Goal: Task Accomplishment & Management: Use online tool/utility

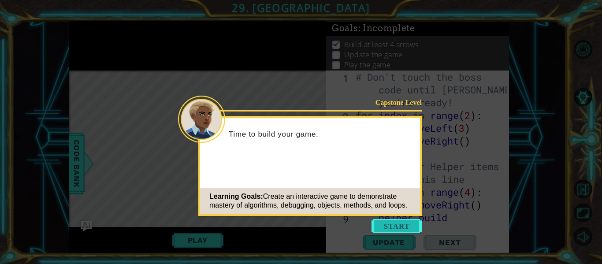
click at [387, 230] on button "Start" at bounding box center [396, 226] width 50 height 14
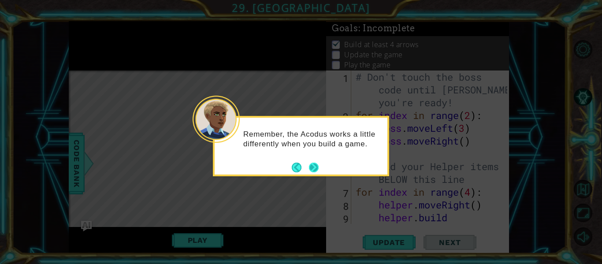
click at [315, 166] on button "Next" at bounding box center [313, 167] width 11 height 11
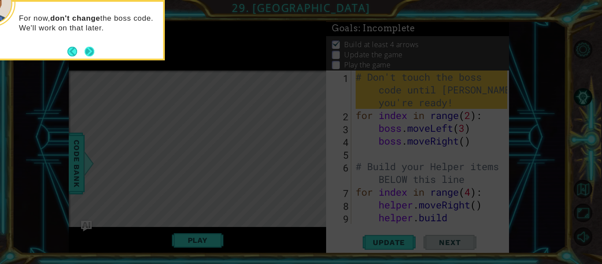
click at [85, 49] on button "Next" at bounding box center [89, 51] width 10 height 10
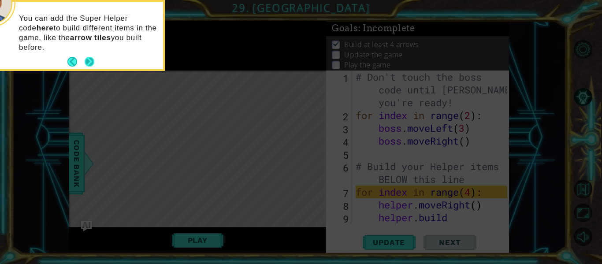
click at [88, 57] on button "Next" at bounding box center [90, 62] width 10 height 10
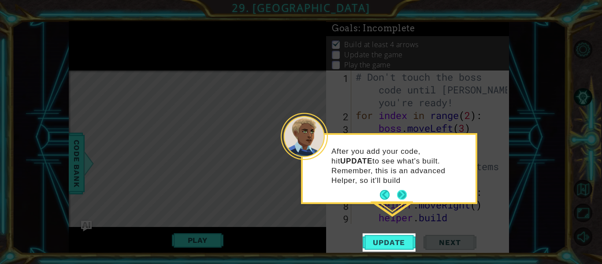
click at [404, 190] on button "Next" at bounding box center [402, 195] width 10 height 10
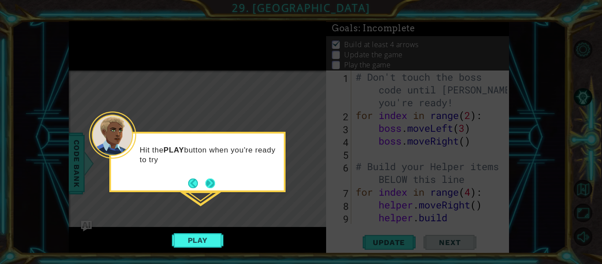
click at [212, 182] on button "Next" at bounding box center [210, 183] width 10 height 10
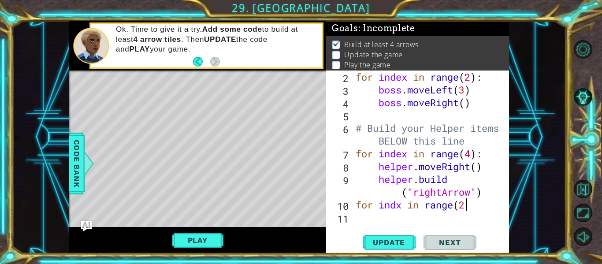
scroll to position [0, 5]
type textarea "for indx in range(2):"
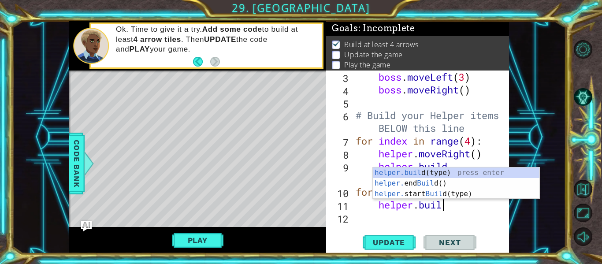
scroll to position [0, 4]
type textarea "[DOMAIN_NAME]"
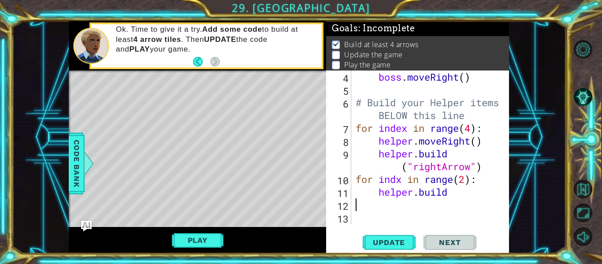
scroll to position [51, 0]
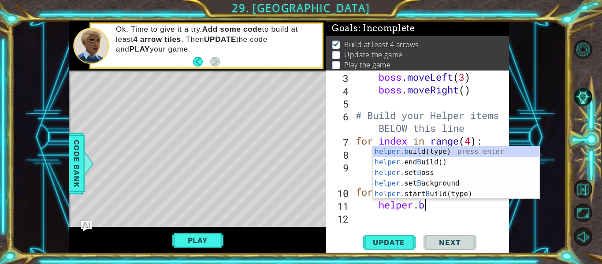
type textarea "helper."
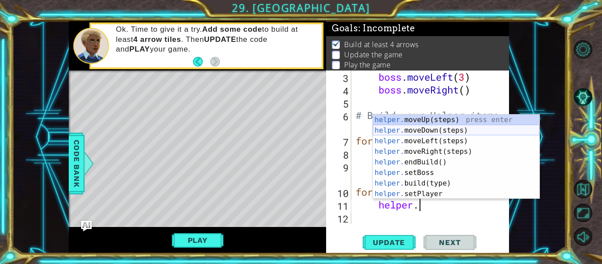
click at [414, 131] on div "helper. moveUp(steps) press enter helper. moveDown(steps) press enter helper. m…" at bounding box center [456, 168] width 167 height 106
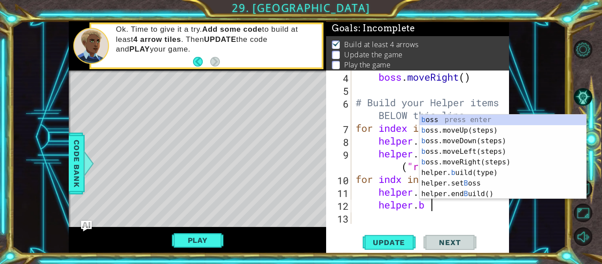
scroll to position [0, 3]
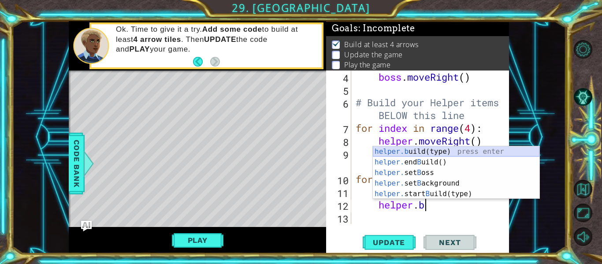
click at [410, 149] on div "helper.b uild(type) press enter helper. end B uild() press enter helper. set B …" at bounding box center [456, 183] width 167 height 74
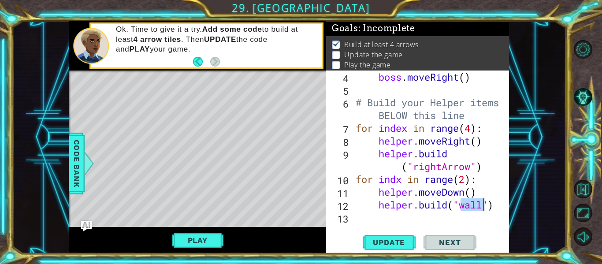
click at [497, 207] on div "boss . moveRight ( ) # Build your Helper items BELOW this line for index in ran…" at bounding box center [433, 160] width 158 height 179
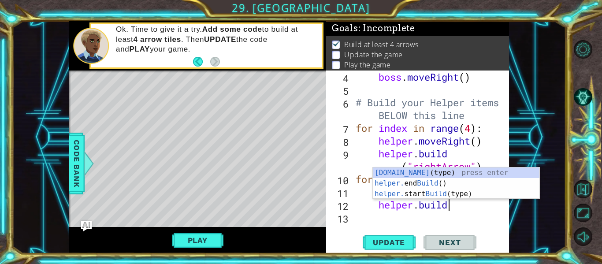
type textarea "[DOMAIN_NAME]("wall")"
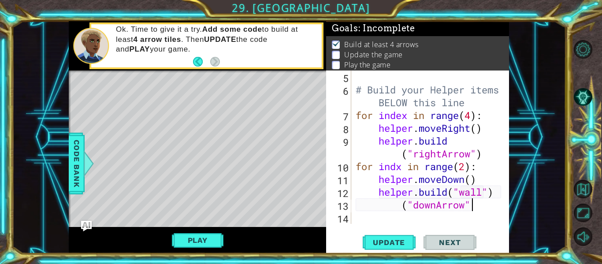
scroll to position [0, 5]
click at [494, 192] on div "# Build your Helper items BELOW this line for index in range ( 4 ) : helper . m…" at bounding box center [433, 160] width 158 height 179
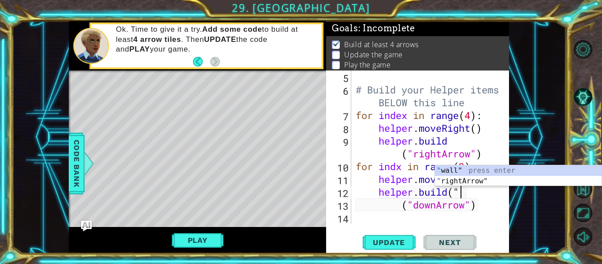
scroll to position [0, 4]
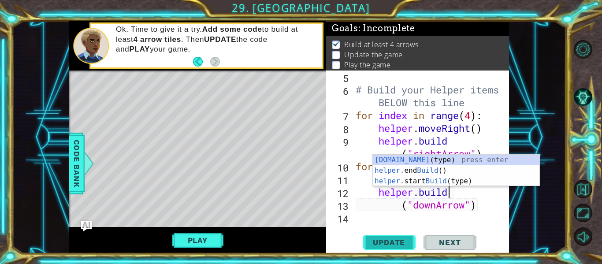
click at [380, 245] on span "Update" at bounding box center [389, 242] width 50 height 9
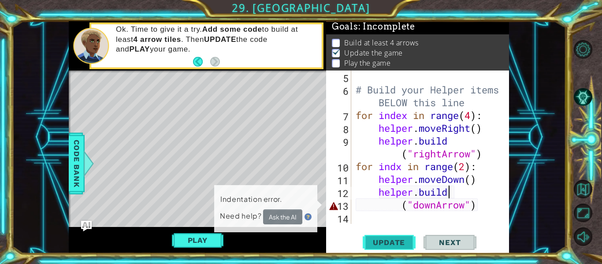
scroll to position [2, 0]
click at [402, 207] on div "# Build your Helper items BELOW this line for index in range ( 4 ) : helper . m…" at bounding box center [433, 160] width 158 height 179
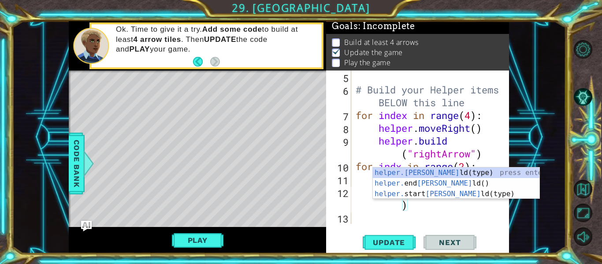
scroll to position [0, 4]
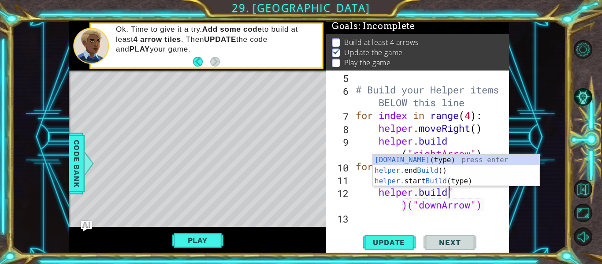
click at [453, 191] on div "# Build your Helper items BELOW this line for index in range ( 4 ) : helper . m…" at bounding box center [433, 160] width 158 height 179
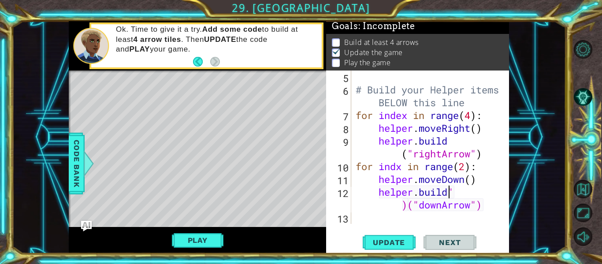
click at [487, 204] on div "# Build your Helper items BELOW this line for index in range ( 4 ) : helper . m…" at bounding box center [433, 160] width 158 height 179
type textarea "[DOMAIN_NAME]("downArrow")"
click at [408, 245] on span "Update" at bounding box center [389, 242] width 50 height 9
click at [354, 220] on div "# Build your Helper items BELOW this line for index in range ( 4 ) : helper . m…" at bounding box center [433, 160] width 158 height 179
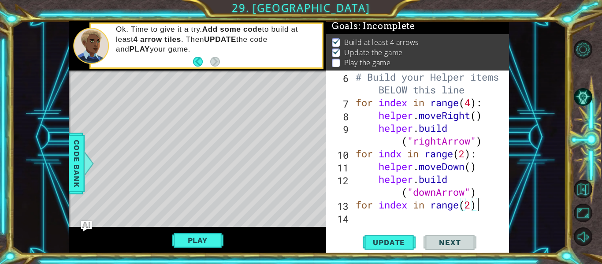
scroll to position [0, 5]
type textarea "for index in range(2):"
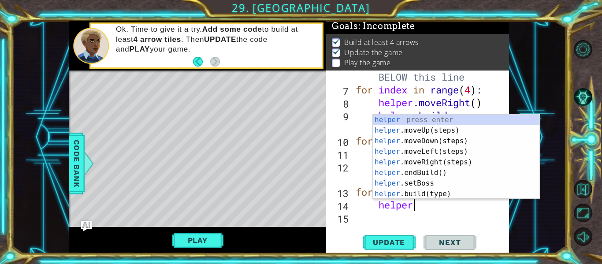
type textarea "helper."
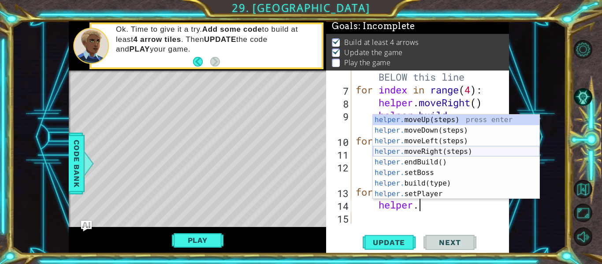
click at [413, 151] on div "helper. moveUp(steps) press enter helper. moveDown(steps) press enter helper. m…" at bounding box center [456, 168] width 167 height 106
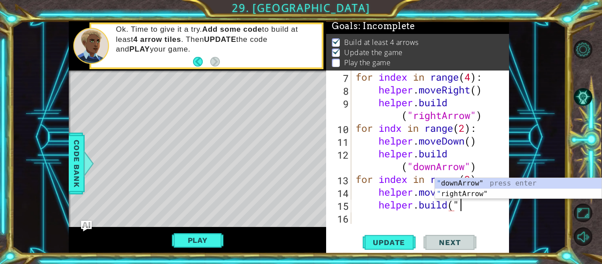
scroll to position [0, 4]
click at [439, 192] on div "" downArrow" press enter " rightArrow" press enter" at bounding box center [518, 199] width 167 height 42
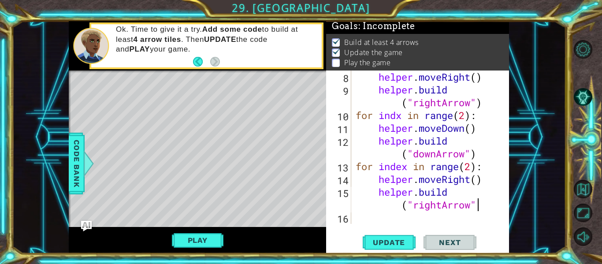
scroll to position [128, 0]
click at [383, 241] on span "Update" at bounding box center [389, 242] width 50 height 9
type textarea "[DOMAIN_NAME]("rightArrow")"
click at [402, 248] on button "Update" at bounding box center [389, 243] width 53 height 18
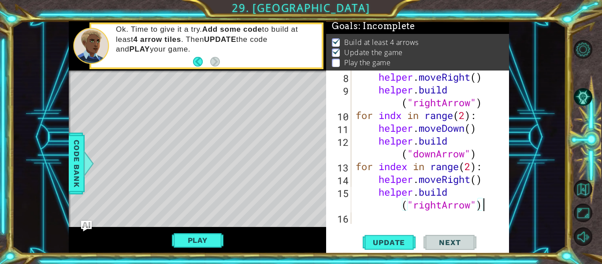
click at [363, 218] on div "helper . moveRight ( ) helper . build ( "rightArrow" ) for indx in range ( 2 ) …" at bounding box center [433, 160] width 158 height 179
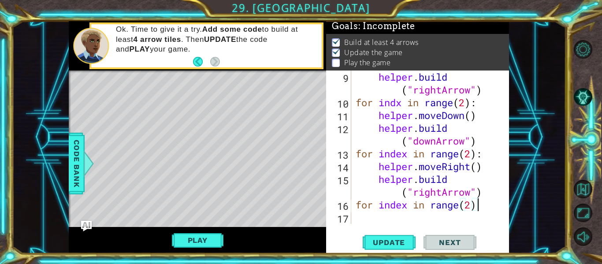
scroll to position [0, 5]
type textarea "for index in range(2):"
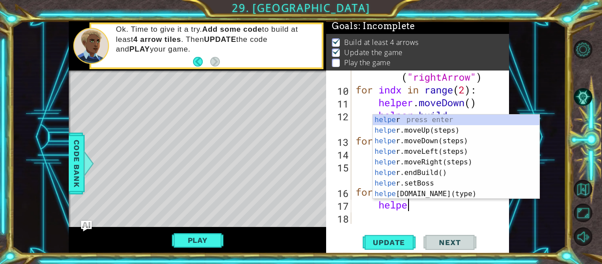
scroll to position [0, 2]
type textarea "helper."
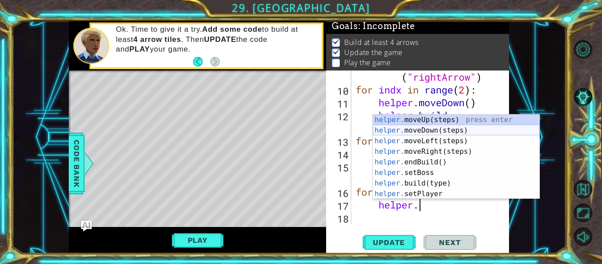
click at [413, 132] on div "helper. moveUp(steps) press enter helper. moveDown(steps) press enter helper. m…" at bounding box center [456, 168] width 167 height 106
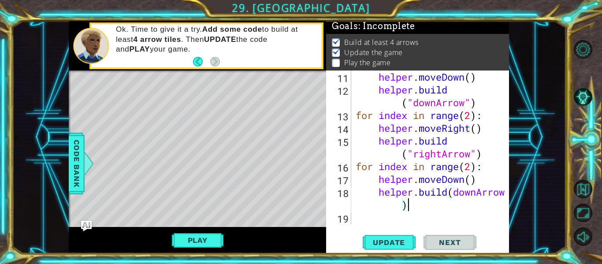
scroll to position [179, 0]
click at [453, 192] on div "helper . moveDown ( ) helper . build ( "downArrow" ) for index in range ( 2 ) :…" at bounding box center [433, 160] width 158 height 179
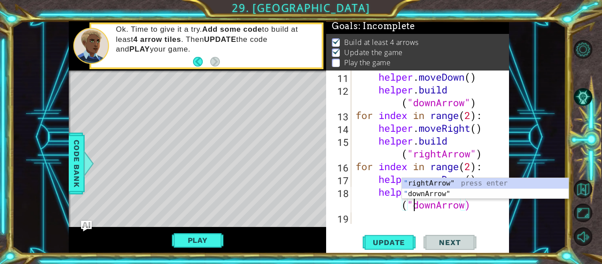
scroll to position [0, 5]
click at [465, 204] on div "helper . moveDown ( ) helper . build ( "downArrow" ) for index in range ( 2 ) :…" at bounding box center [433, 160] width 158 height 179
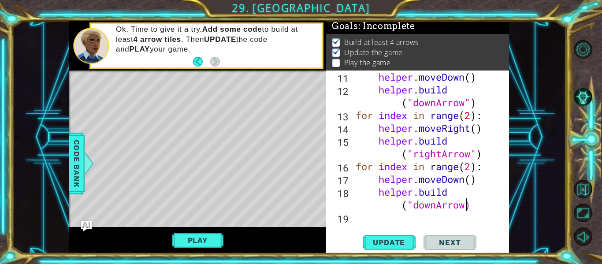
scroll to position [0, 7]
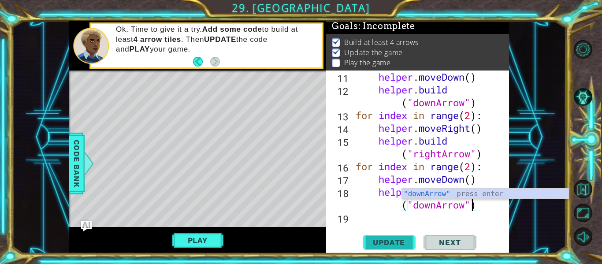
type textarea "[DOMAIN_NAME]("downArrow")"
click at [400, 243] on span "Update" at bounding box center [389, 242] width 50 height 9
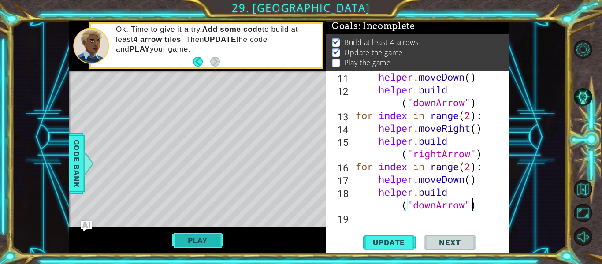
click at [181, 241] on button "Play" at bounding box center [198, 240] width 52 height 17
click at [441, 245] on span "Next" at bounding box center [449, 244] width 39 height 9
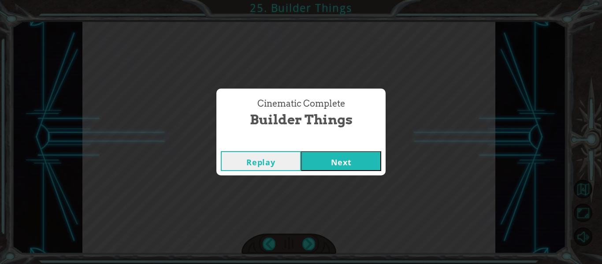
click at [344, 154] on button "Next" at bounding box center [341, 161] width 80 height 20
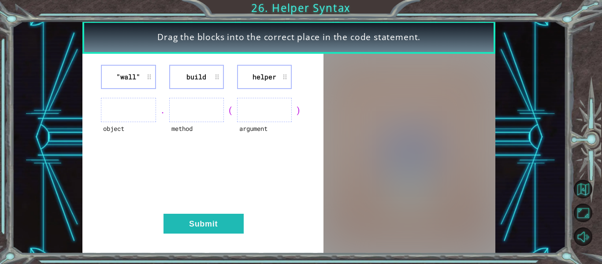
click at [278, 79] on li "helper" at bounding box center [264, 77] width 55 height 24
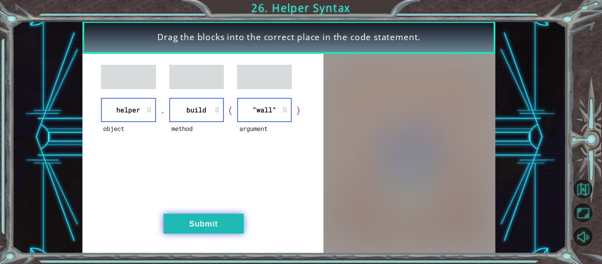
click at [185, 223] on button "Submit" at bounding box center [203, 224] width 80 height 20
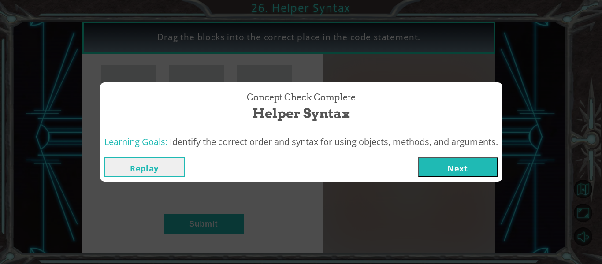
click at [447, 162] on button "Next" at bounding box center [458, 167] width 80 height 20
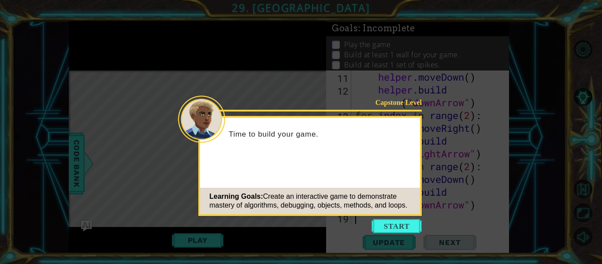
scroll to position [179, 0]
click at [391, 226] on button "Start" at bounding box center [396, 226] width 50 height 14
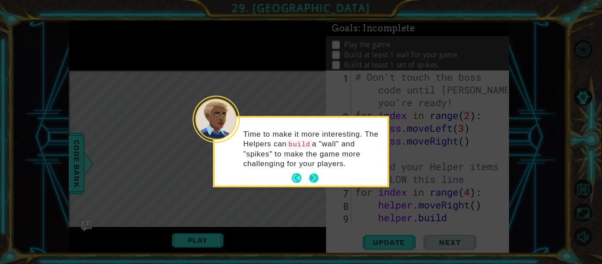
click at [314, 173] on button "Next" at bounding box center [313, 178] width 11 height 11
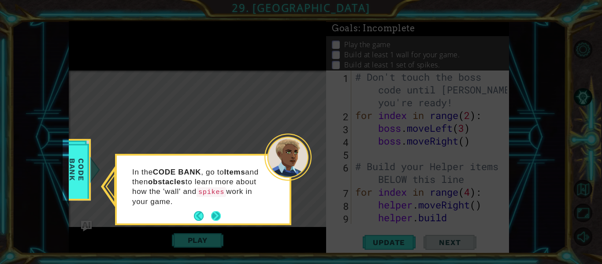
click at [212, 215] on button "Next" at bounding box center [216, 216] width 10 height 10
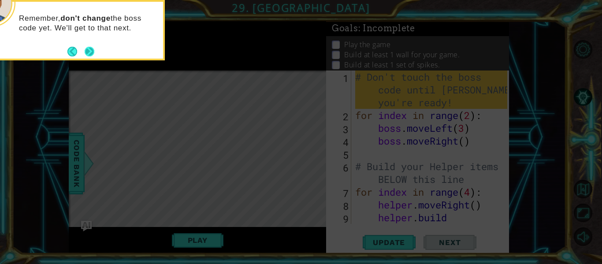
click at [91, 51] on button "Next" at bounding box center [90, 52] width 10 height 10
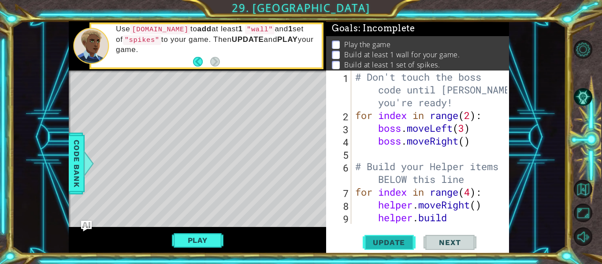
click at [386, 238] on span "Update" at bounding box center [389, 242] width 50 height 9
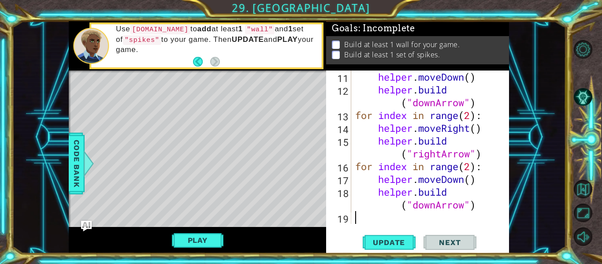
scroll to position [179, 0]
click at [385, 243] on span "Update" at bounding box center [389, 242] width 50 height 9
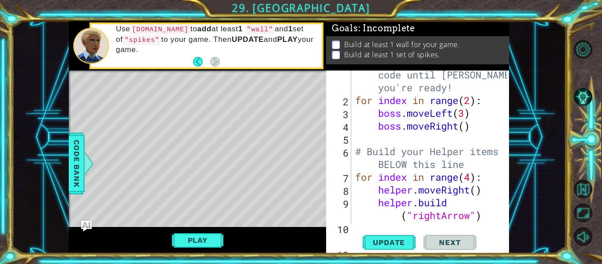
scroll to position [0, 0]
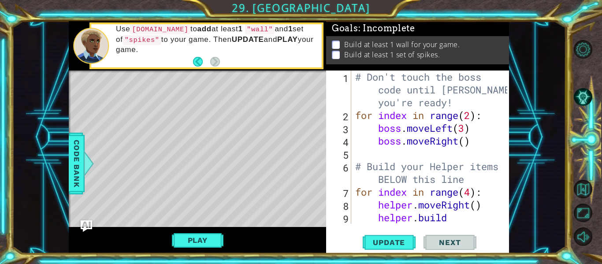
click at [87, 226] on img "Ask AI" at bounding box center [86, 225] width 11 height 11
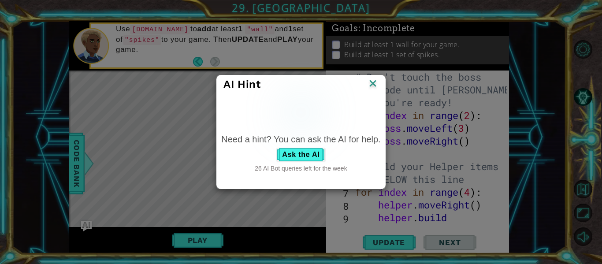
click at [374, 85] on img at bounding box center [372, 84] width 11 height 13
